Goal: Transaction & Acquisition: Purchase product/service

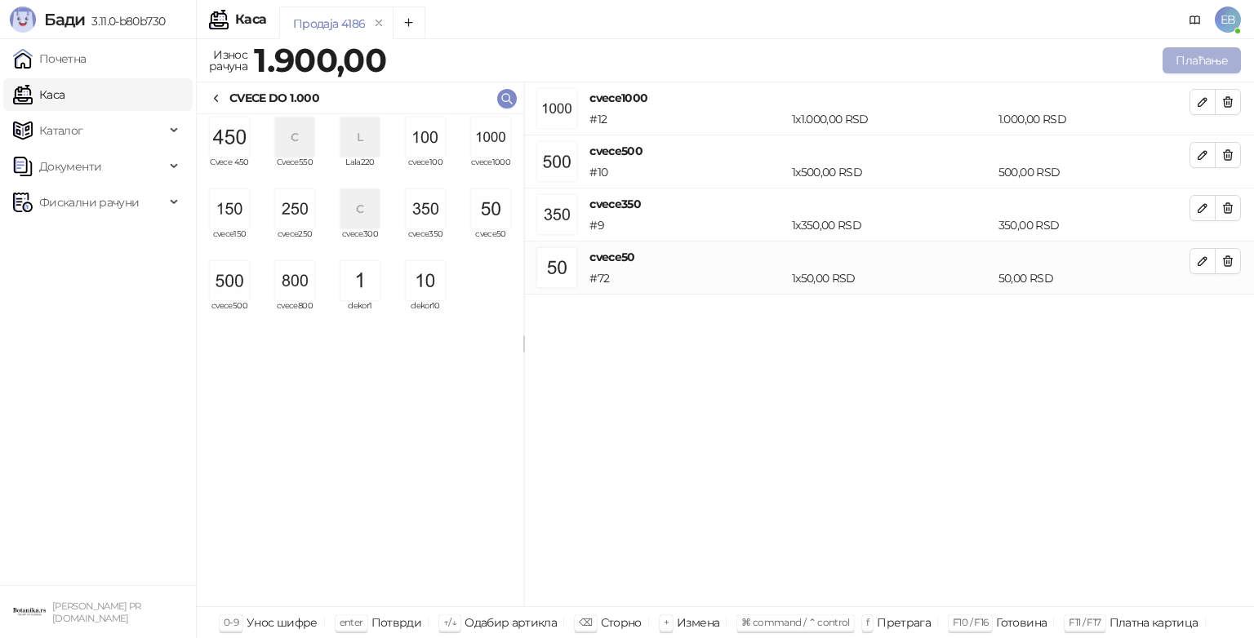
click at [1210, 65] on button "Плаћање" at bounding box center [1201, 60] width 78 height 26
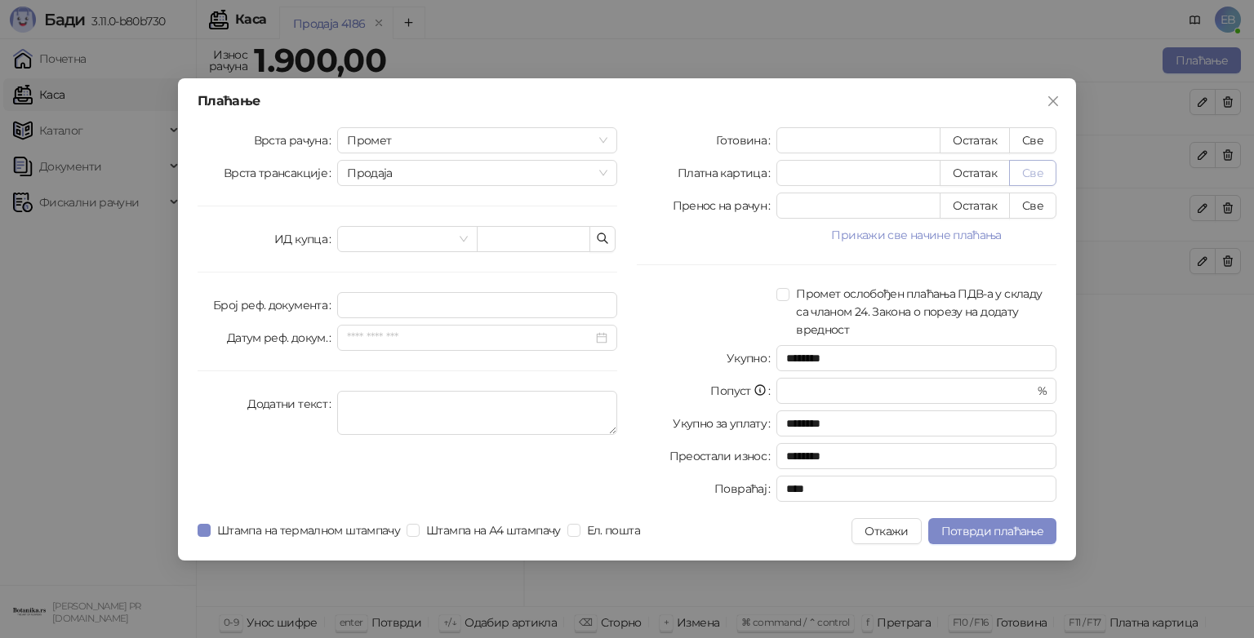
click at [1036, 173] on button "Све" at bounding box center [1032, 173] width 47 height 26
type input "****"
click at [1033, 526] on span "Потврди плаћање" at bounding box center [992, 531] width 102 height 15
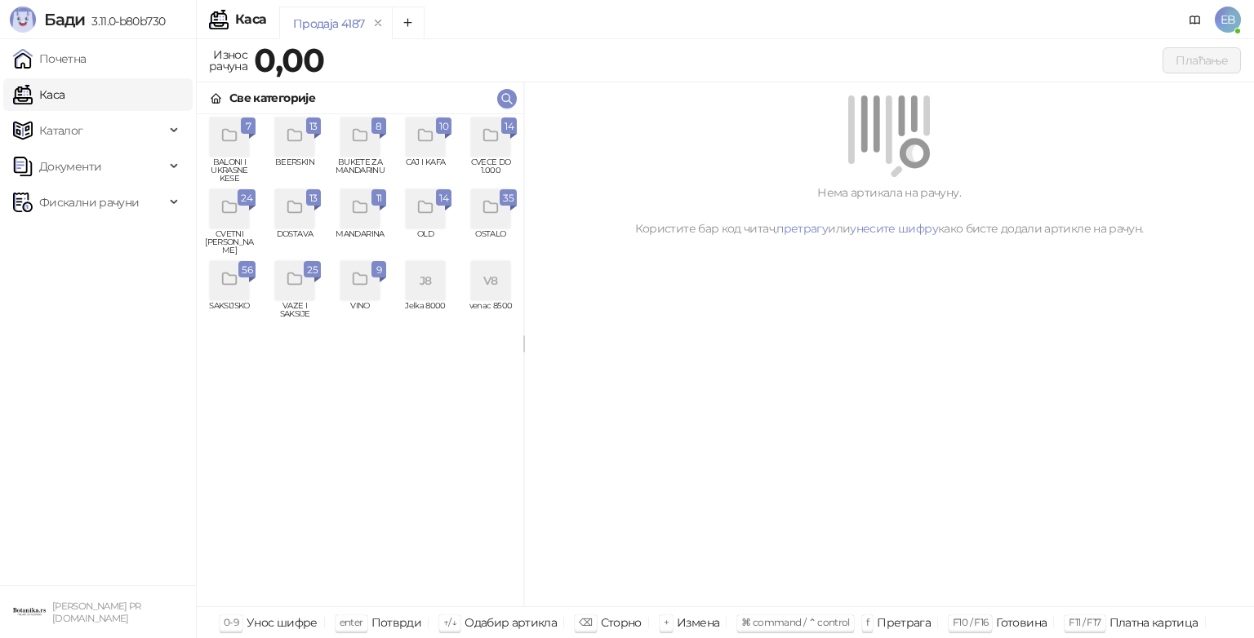
click at [233, 294] on div "grid" at bounding box center [229, 280] width 39 height 39
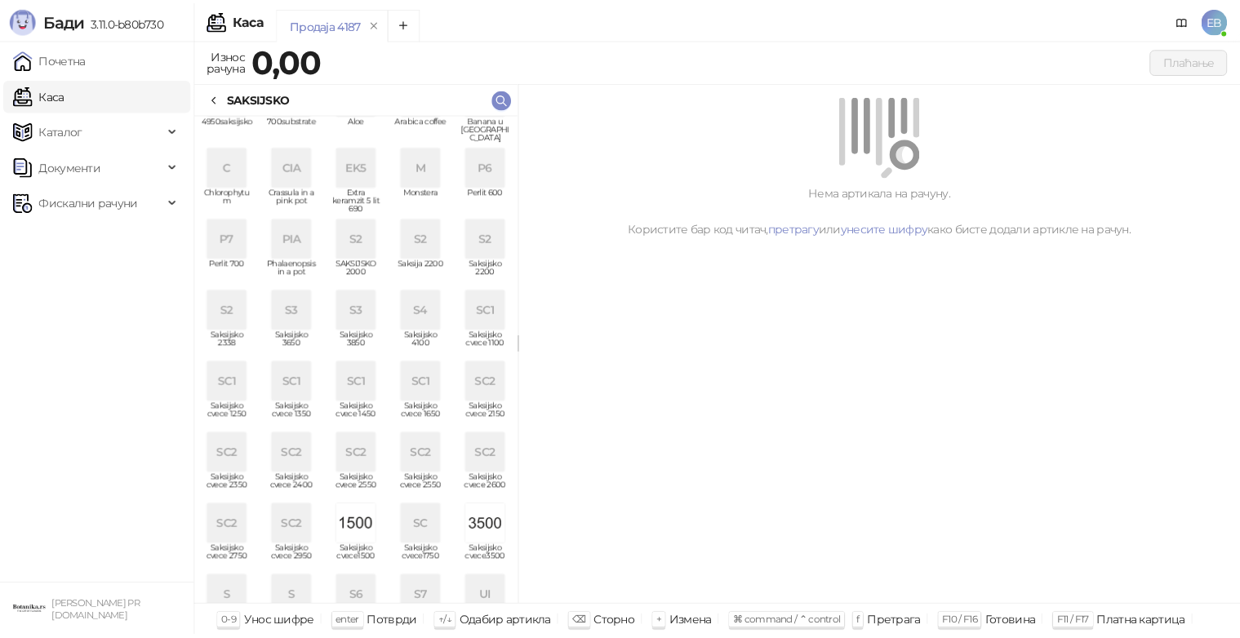
scroll to position [42, 0]
click at [361, 237] on div "S2" at bounding box center [359, 238] width 39 height 39
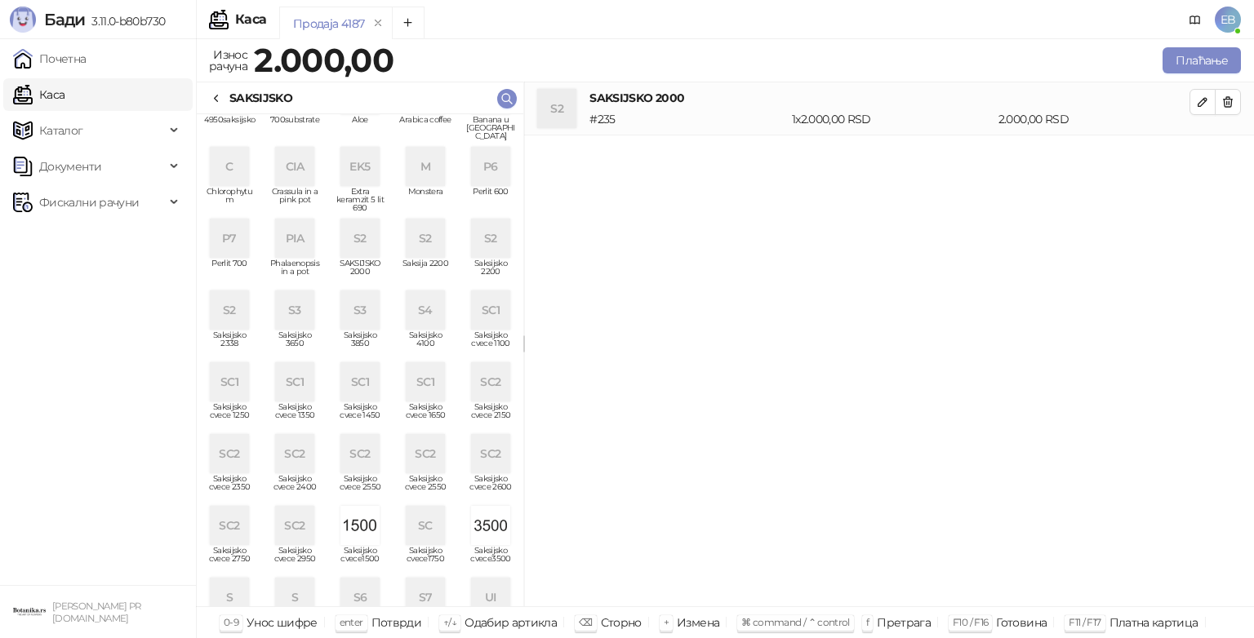
click at [359, 235] on div "S2" at bounding box center [359, 238] width 39 height 39
click at [417, 376] on div "SC1" at bounding box center [425, 381] width 39 height 39
click at [215, 99] on icon at bounding box center [216, 98] width 3 height 7
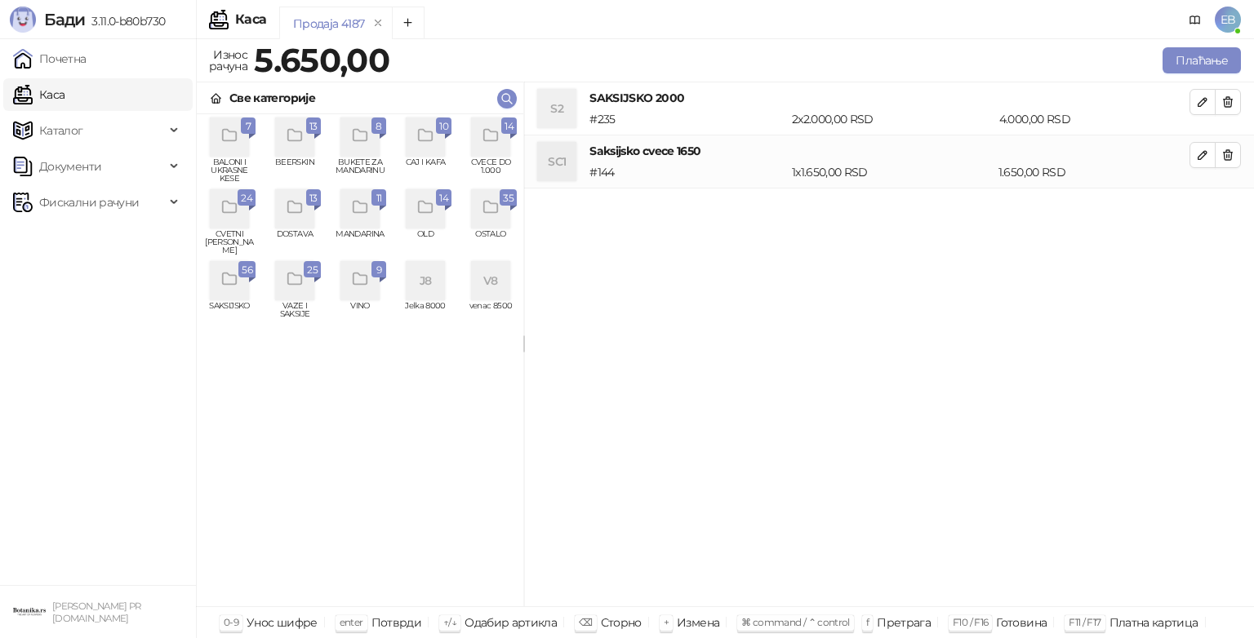
click at [498, 142] on icon "grid" at bounding box center [491, 136] width 19 height 19
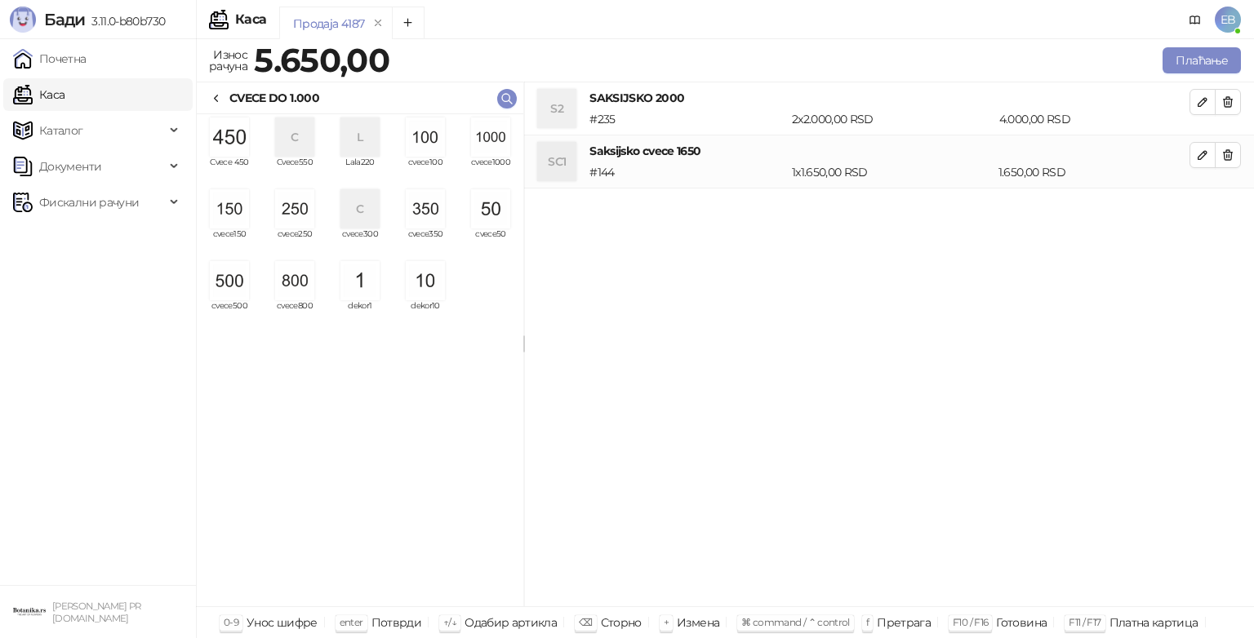
click at [300, 206] on img "grid" at bounding box center [294, 208] width 39 height 39
click at [496, 212] on img "grid" at bounding box center [490, 208] width 39 height 39
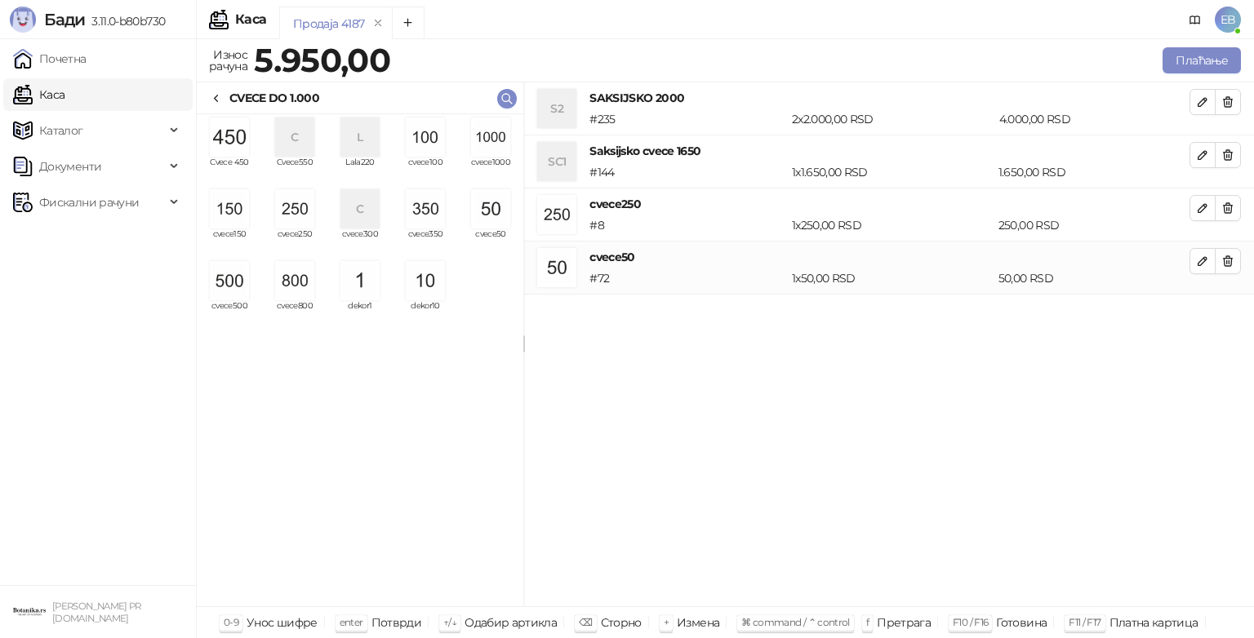
click at [446, 280] on div "grid" at bounding box center [425, 280] width 52 height 39
click at [436, 289] on img "grid" at bounding box center [425, 280] width 39 height 39
click at [421, 279] on img "grid" at bounding box center [425, 280] width 39 height 39
click at [431, 298] on img "grid" at bounding box center [425, 280] width 39 height 39
click at [1197, 63] on button "Плаћање" at bounding box center [1201, 60] width 78 height 26
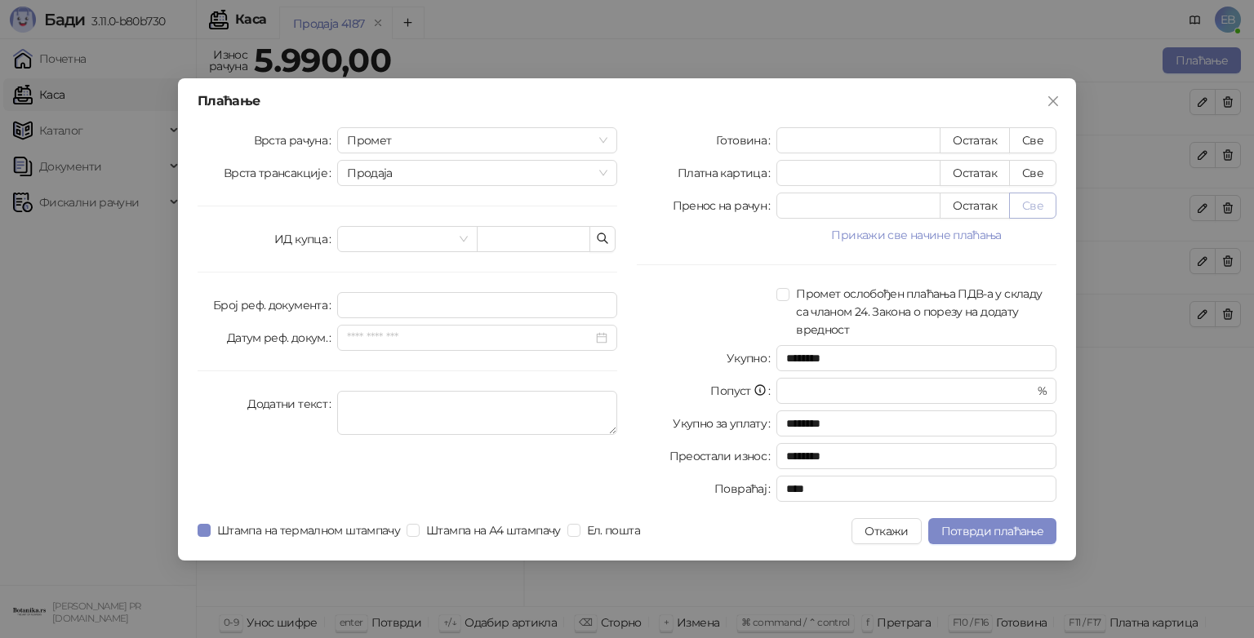
click at [1037, 205] on button "Све" at bounding box center [1032, 206] width 47 height 26
type input "****"
click at [1027, 536] on span "Потврди плаћање" at bounding box center [992, 531] width 102 height 15
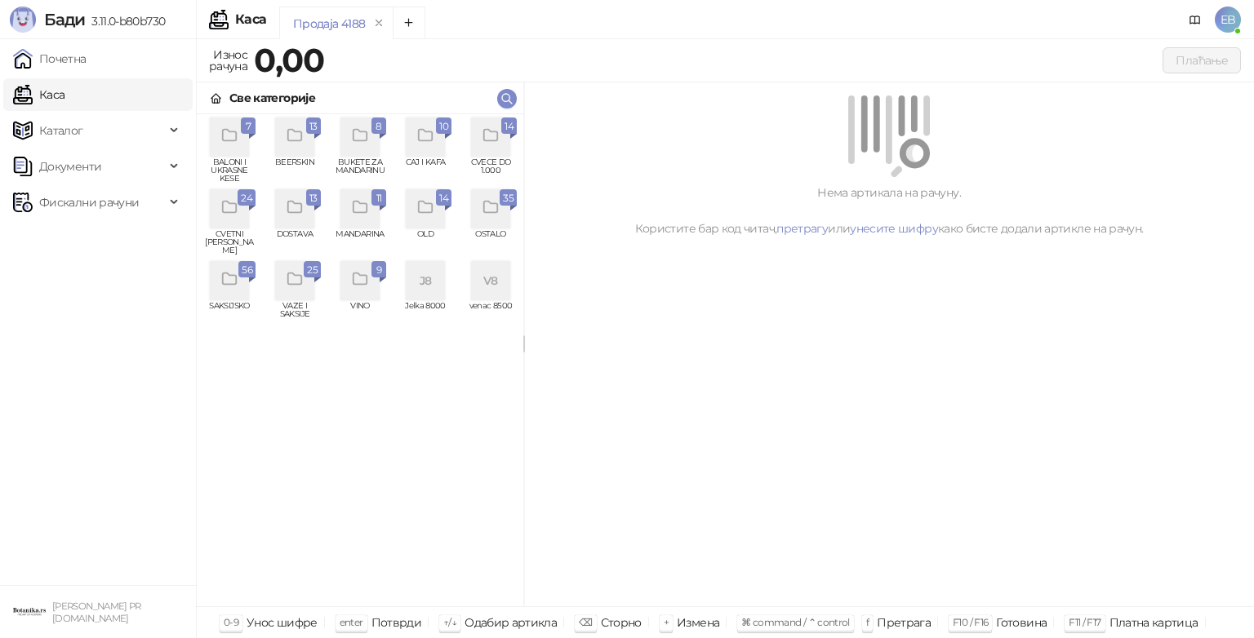
click at [494, 150] on div "grid" at bounding box center [490, 137] width 39 height 39
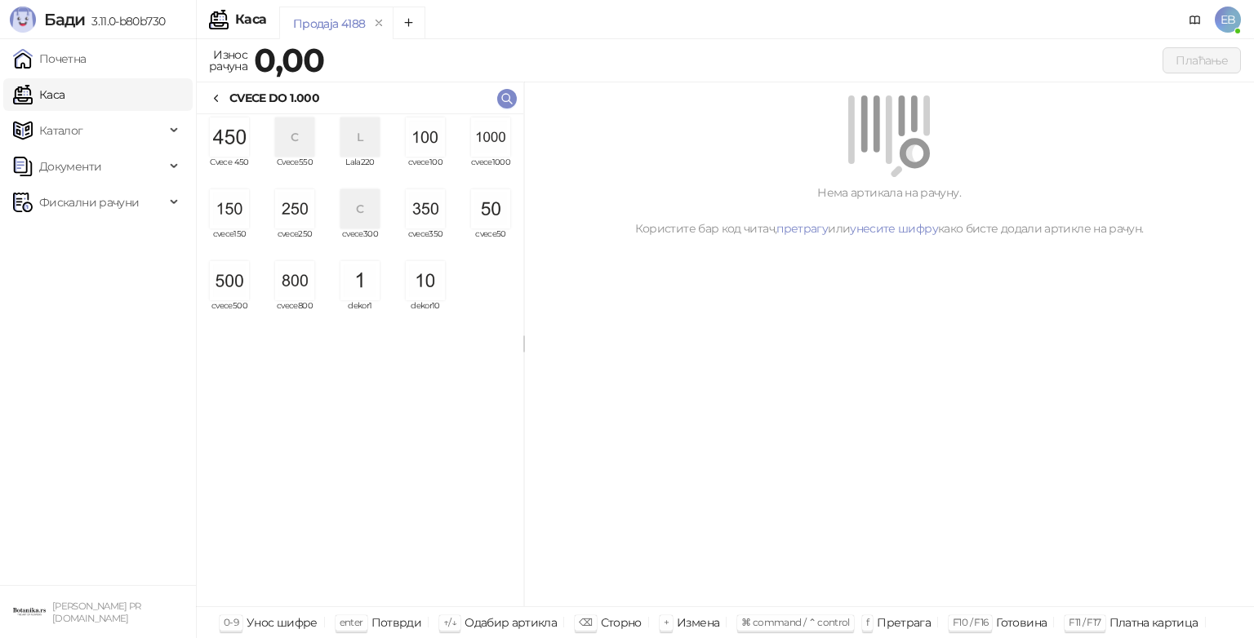
click at [502, 148] on img "grid" at bounding box center [490, 137] width 39 height 39
click at [500, 143] on img "grid" at bounding box center [490, 137] width 39 height 39
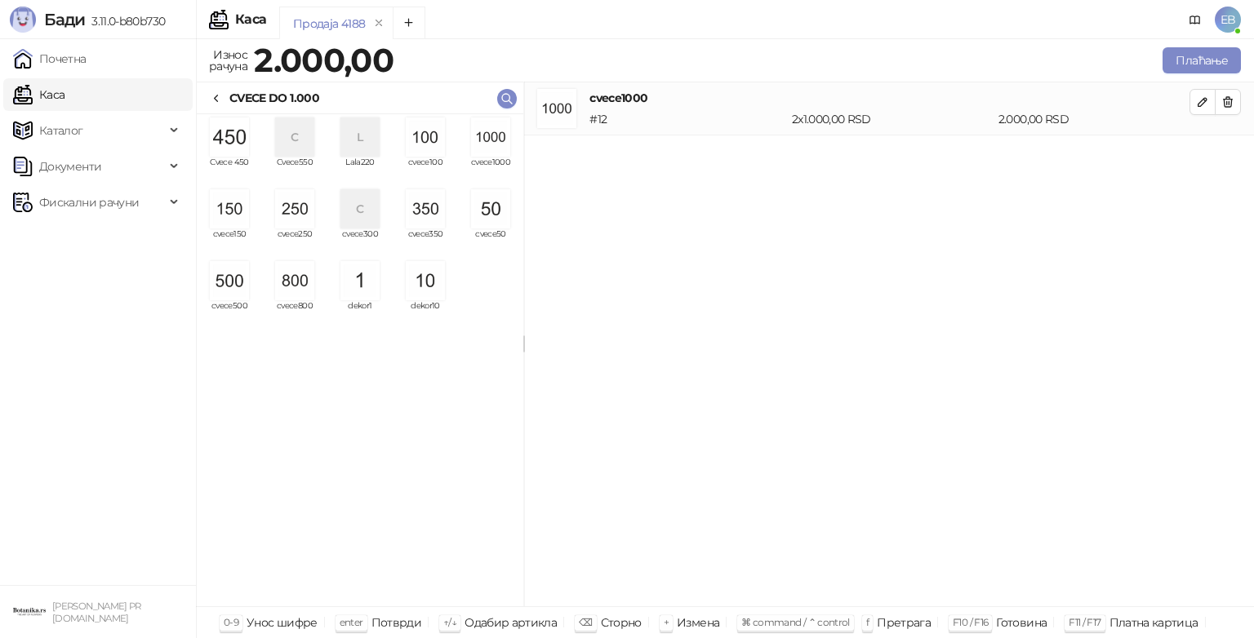
click at [242, 284] on img "grid" at bounding box center [229, 280] width 39 height 39
click at [301, 226] on img "grid" at bounding box center [294, 208] width 39 height 39
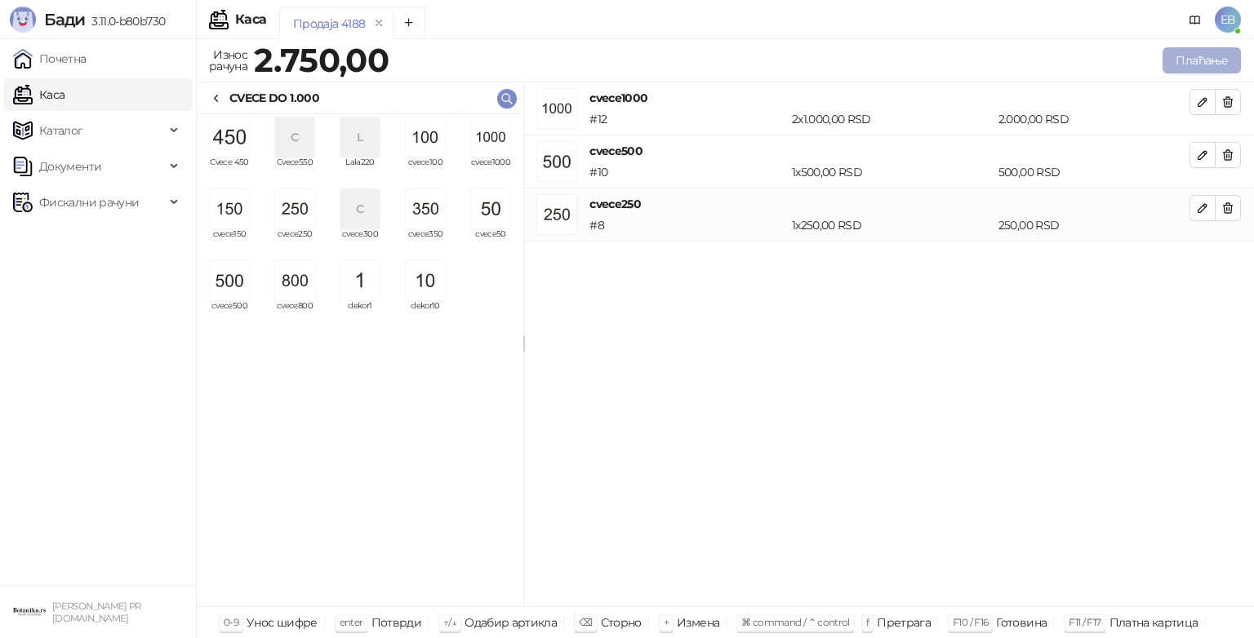
click at [1201, 62] on button "Плаћање" at bounding box center [1201, 60] width 78 height 26
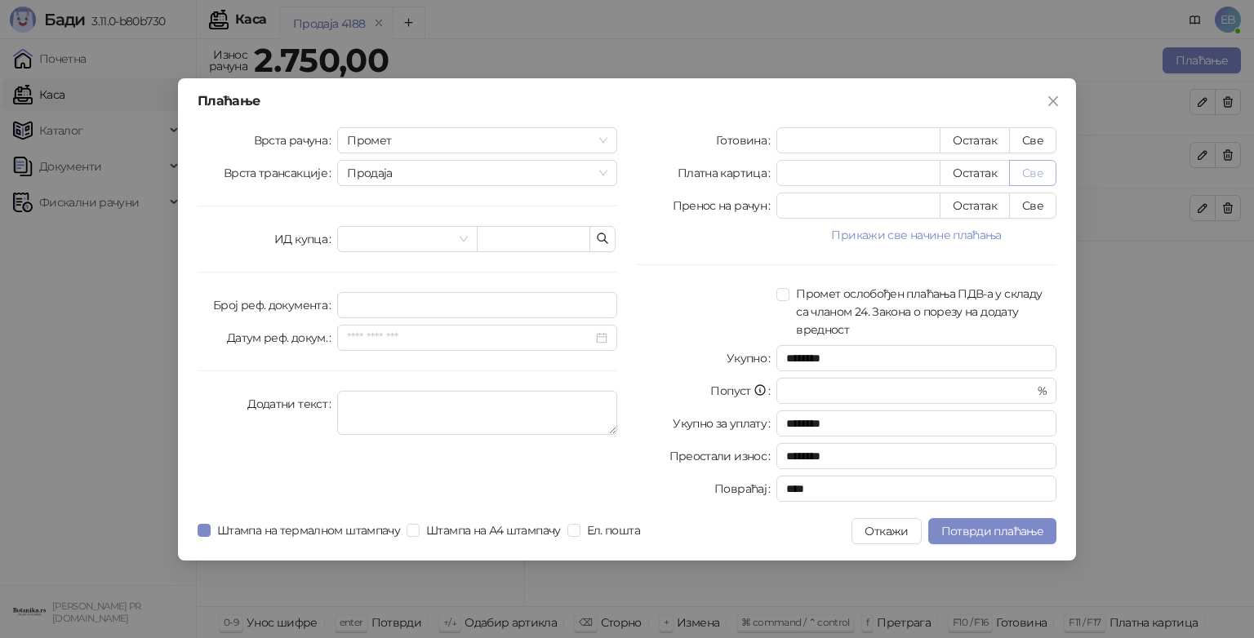
click at [1041, 179] on button "Све" at bounding box center [1032, 173] width 47 height 26
type input "****"
click at [999, 532] on span "Потврди плаћање" at bounding box center [992, 531] width 102 height 15
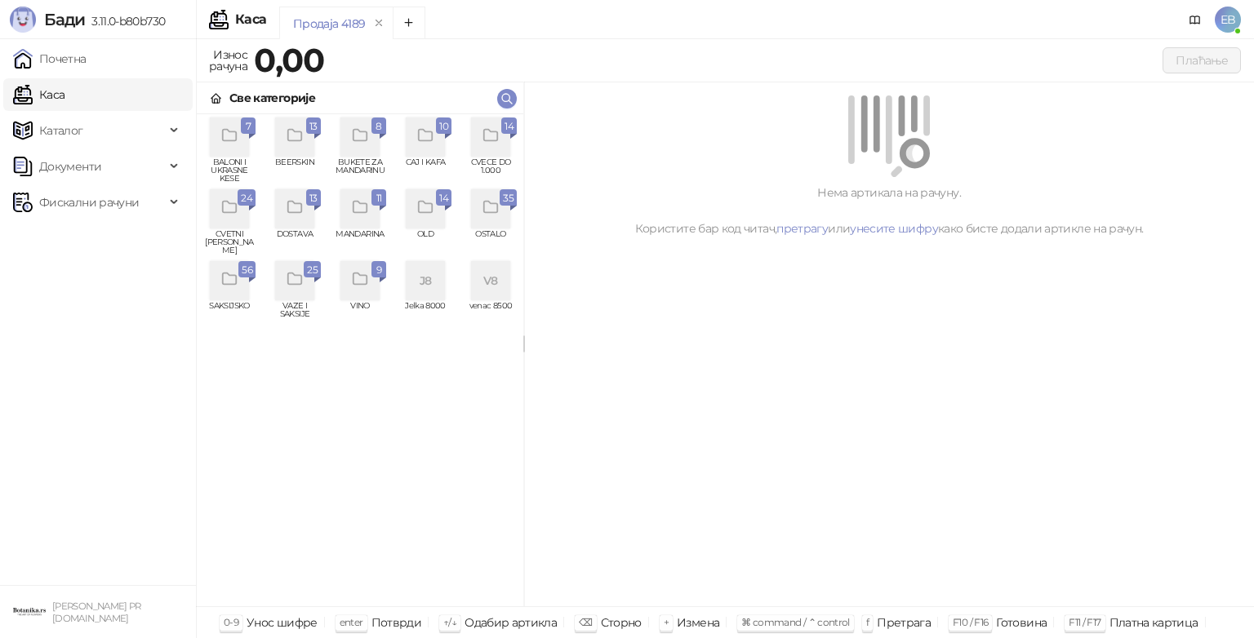
click at [503, 147] on div "grid" at bounding box center [490, 137] width 39 height 39
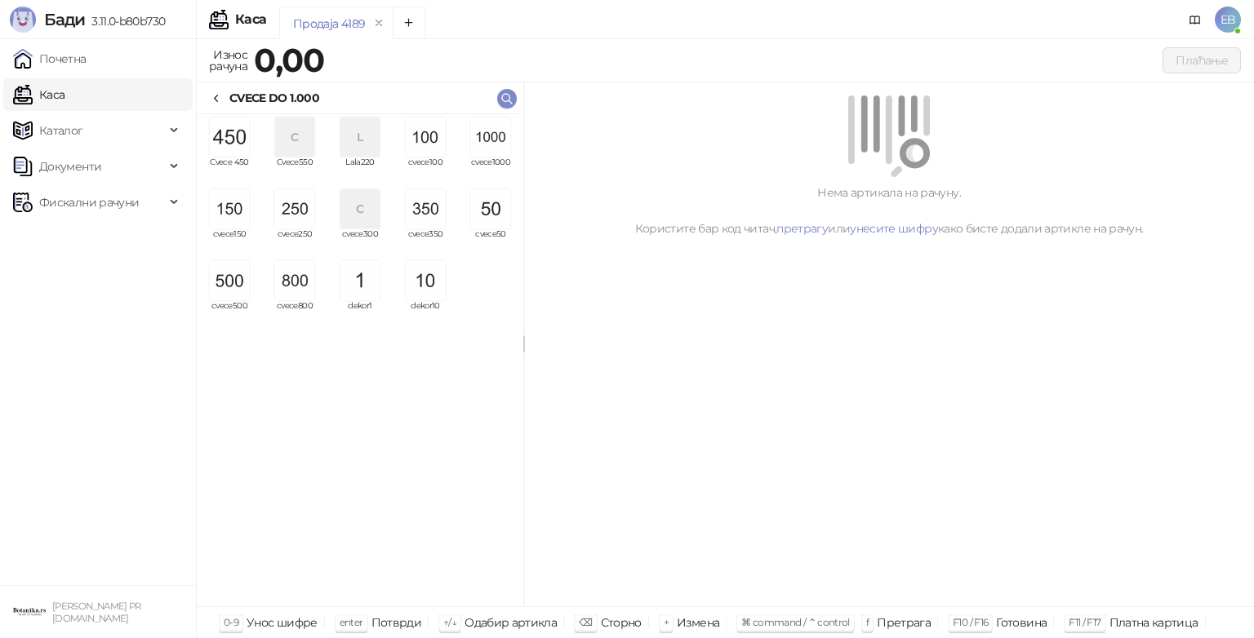
click at [493, 136] on img "grid" at bounding box center [490, 137] width 39 height 39
click at [486, 140] on img "grid" at bounding box center [490, 137] width 39 height 39
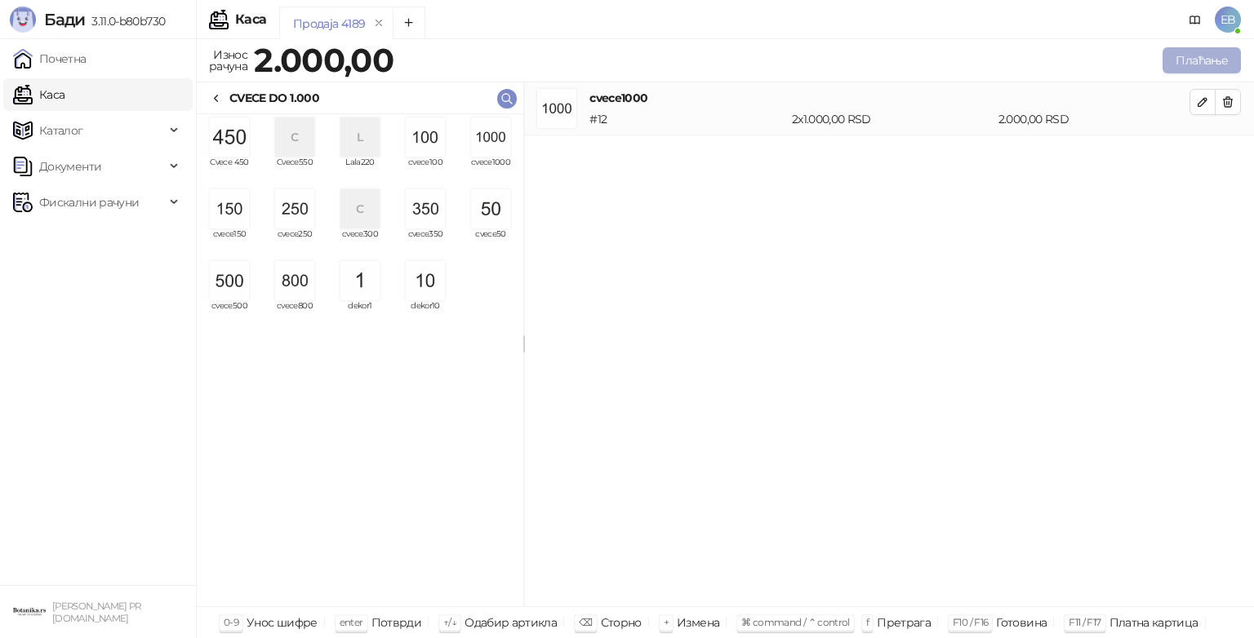
click at [1201, 63] on button "Плаћање" at bounding box center [1201, 60] width 78 height 26
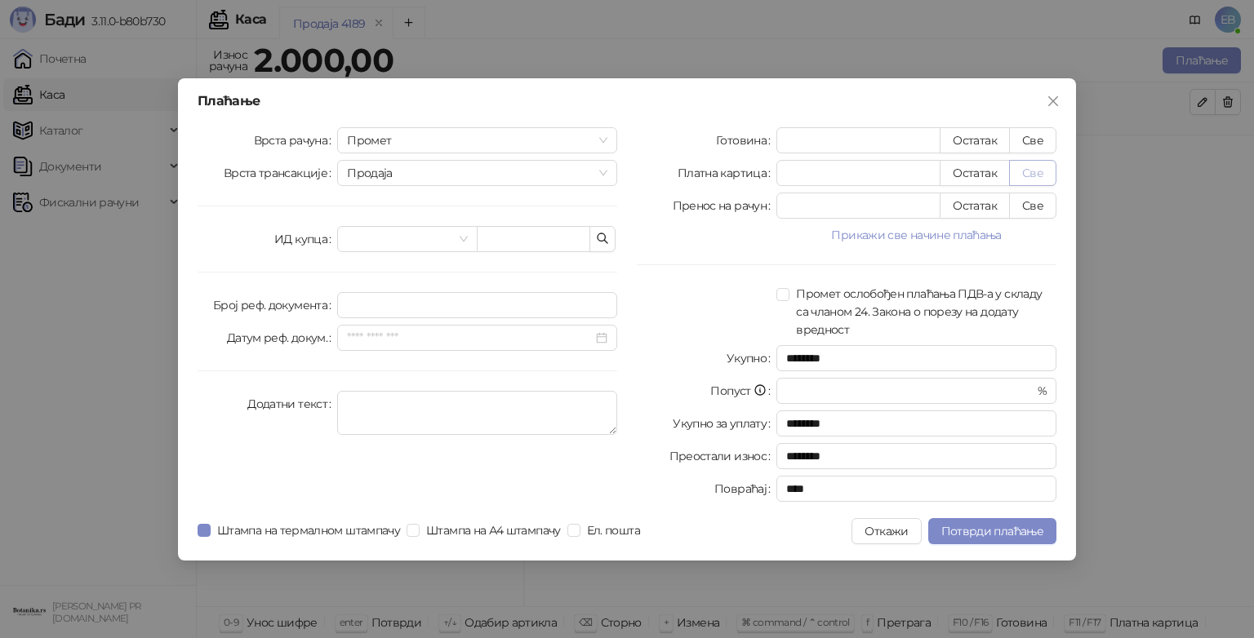
click at [1042, 178] on button "Све" at bounding box center [1032, 173] width 47 height 26
type input "****"
click at [1028, 536] on span "Потврди плаћање" at bounding box center [992, 531] width 102 height 15
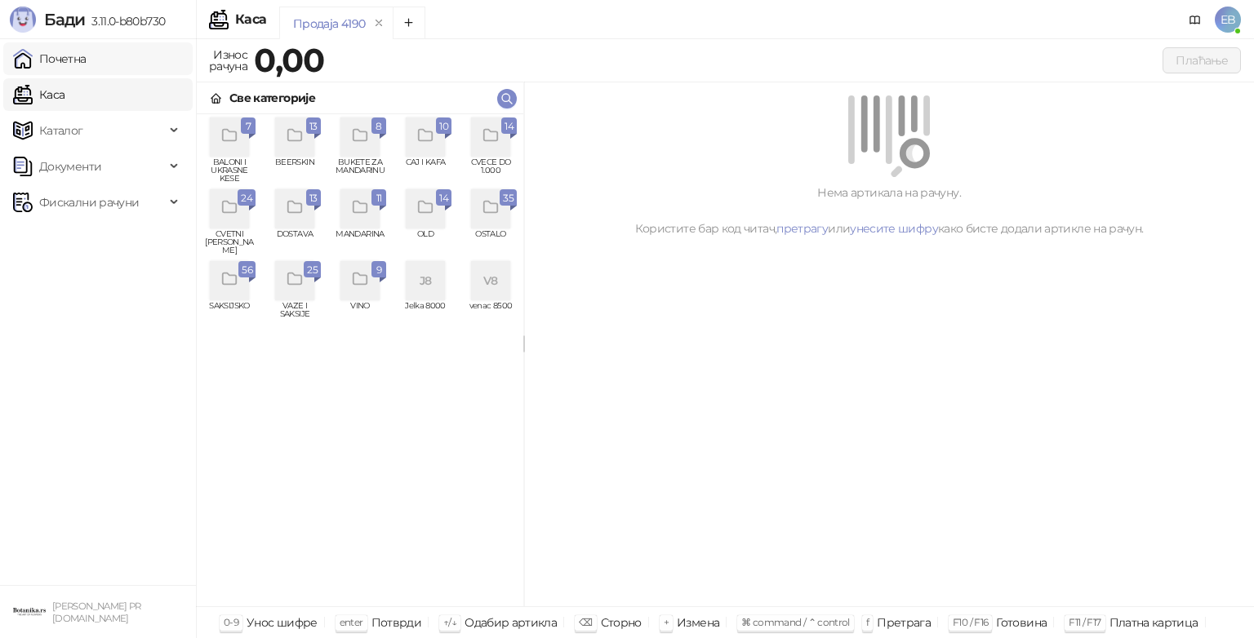
click at [87, 58] on link "Почетна" at bounding box center [49, 58] width 73 height 33
